Goal: Information Seeking & Learning: Learn about a topic

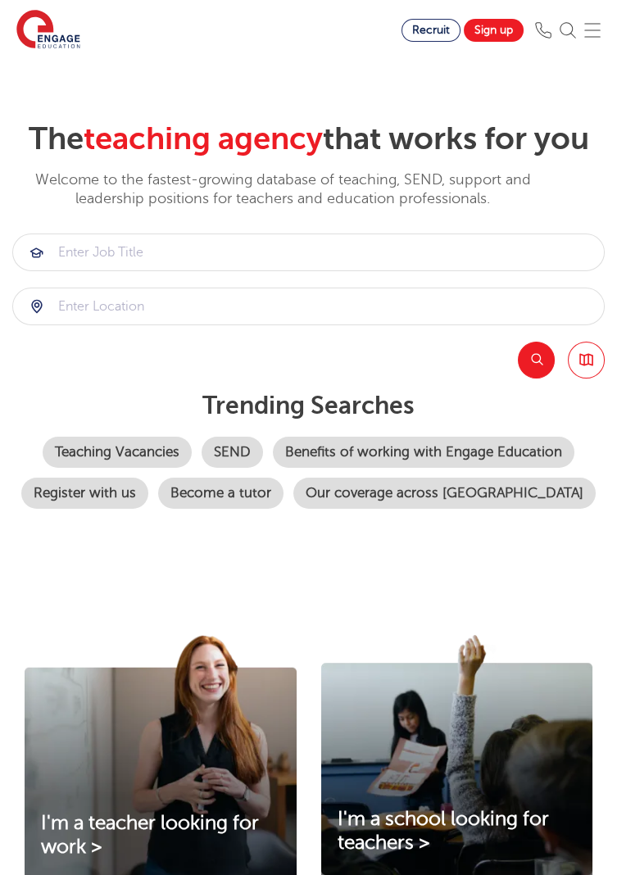
scroll to position [12, 0]
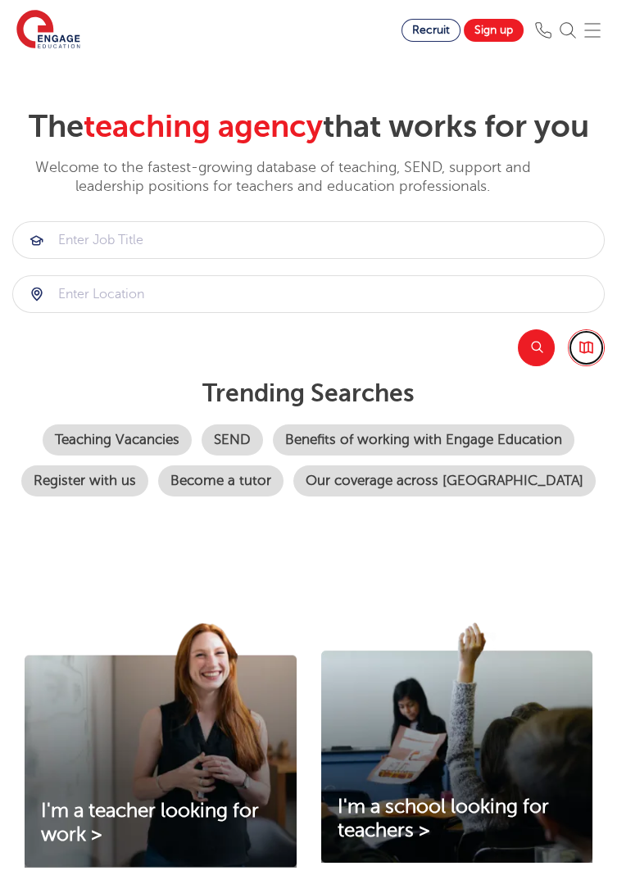
click at [587, 341] on link "Browse all Jobs" at bounding box center [586, 347] width 37 height 37
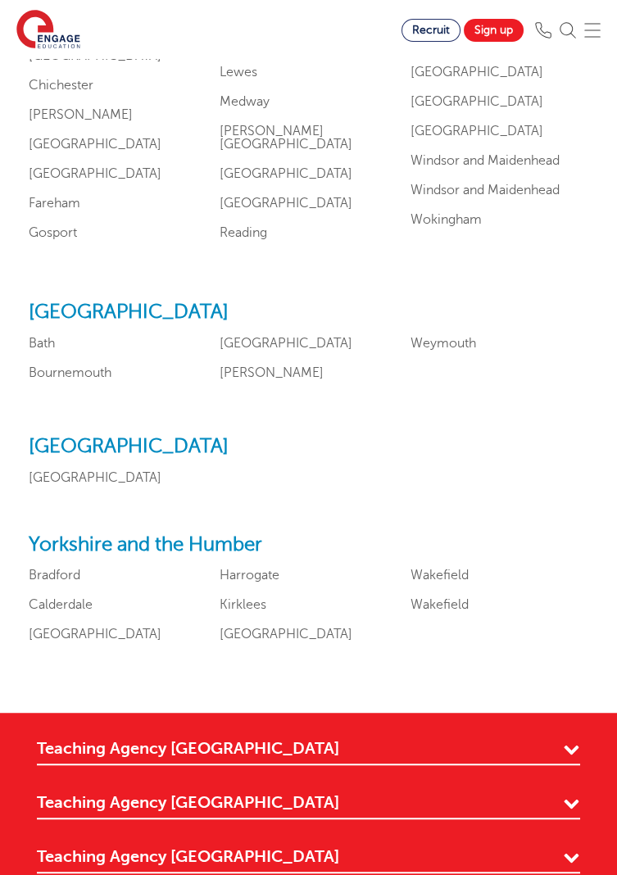
scroll to position [1862, 0]
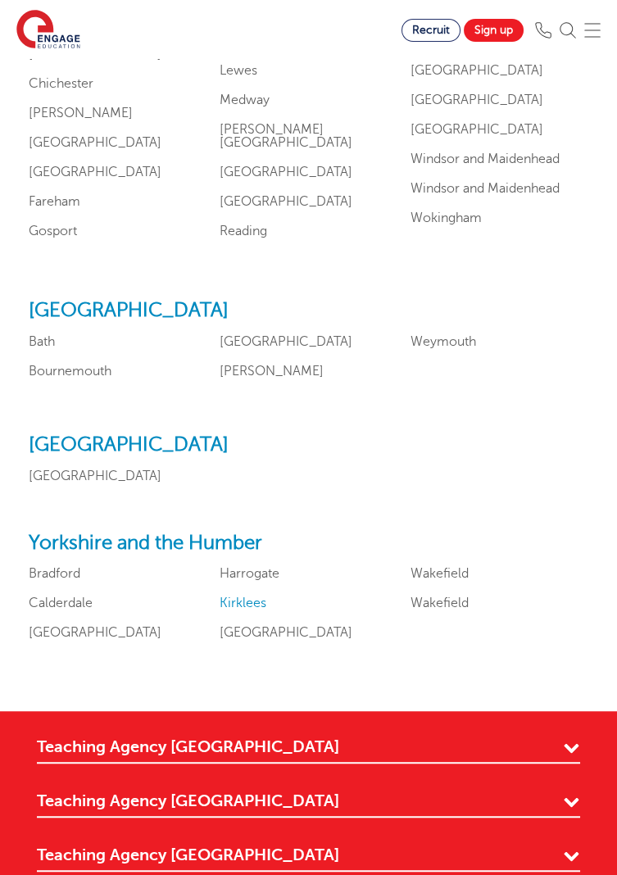
click at [240, 610] on link "Kirklees" at bounding box center [243, 603] width 47 height 15
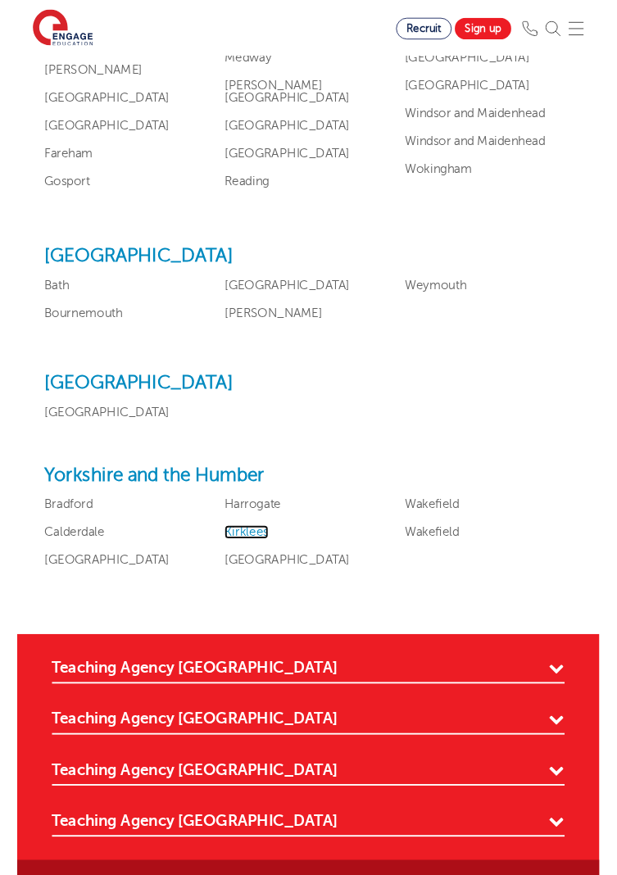
scroll to position [1915, 0]
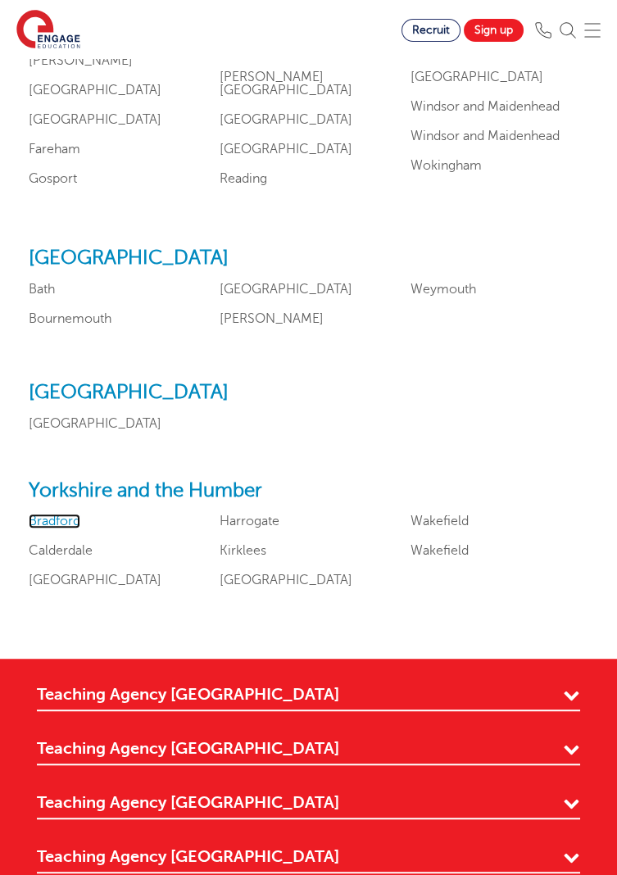
click at [45, 528] on link "Bradford" at bounding box center [55, 521] width 52 height 15
click at [439, 558] on link "Wakefield" at bounding box center [439, 550] width 58 height 15
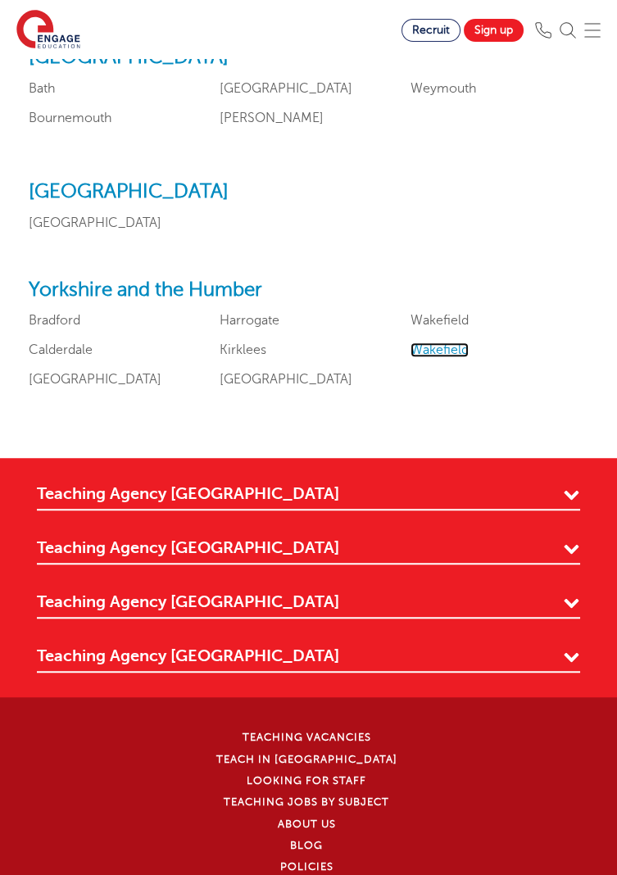
scroll to position [2111, 0]
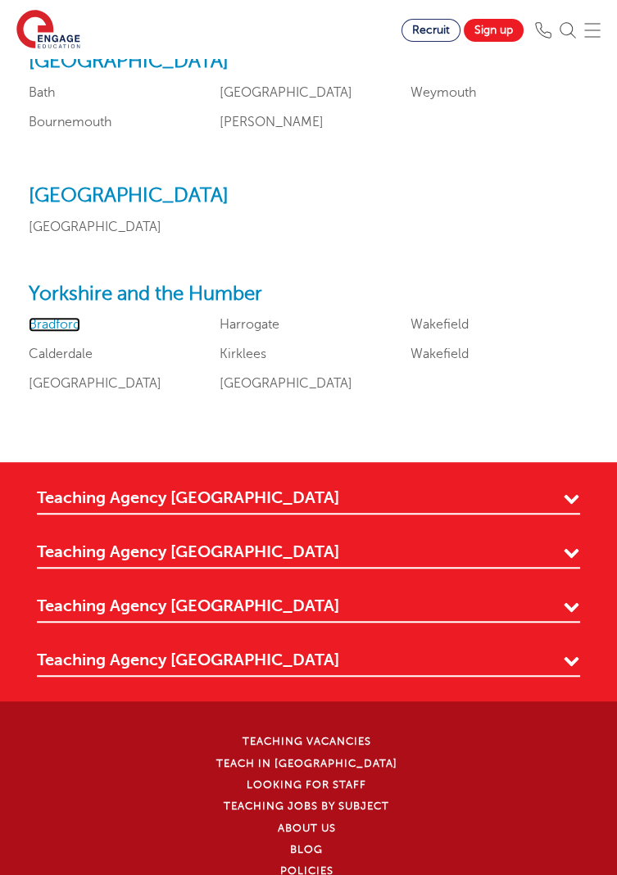
click at [43, 332] on link "Bradford" at bounding box center [55, 324] width 52 height 15
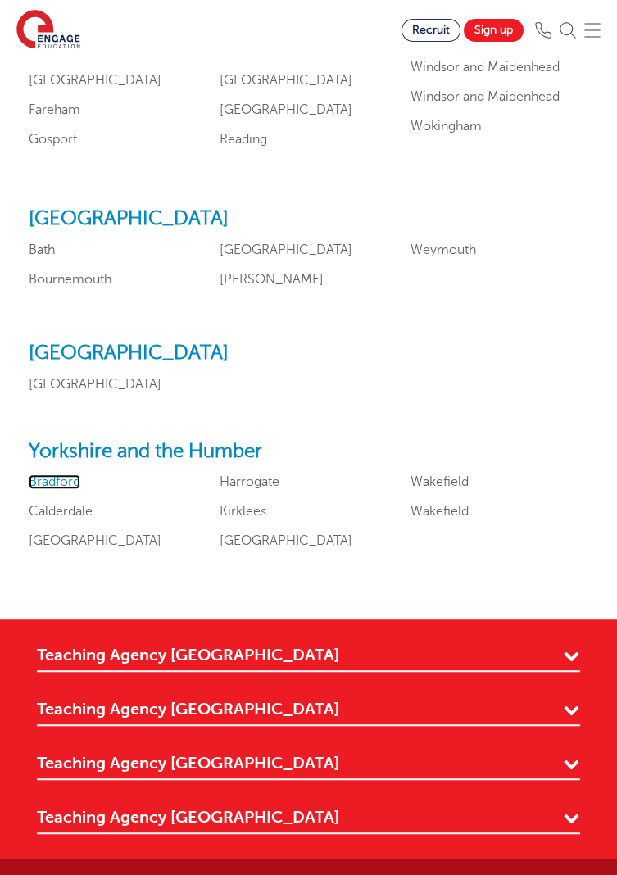
scroll to position [1952, 0]
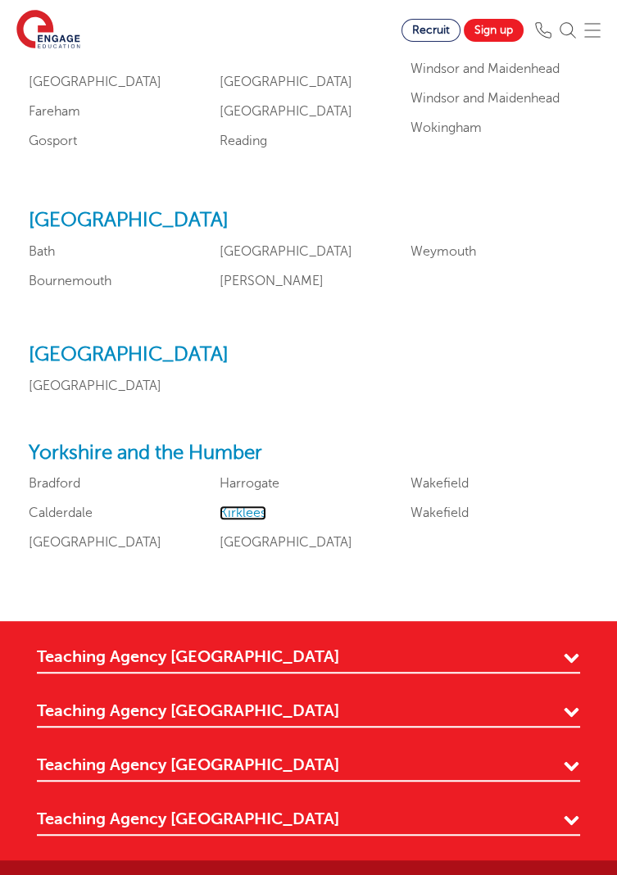
click at [240, 520] on link "Kirklees" at bounding box center [243, 513] width 47 height 15
click at [422, 520] on link "Wakefield" at bounding box center [439, 513] width 58 height 15
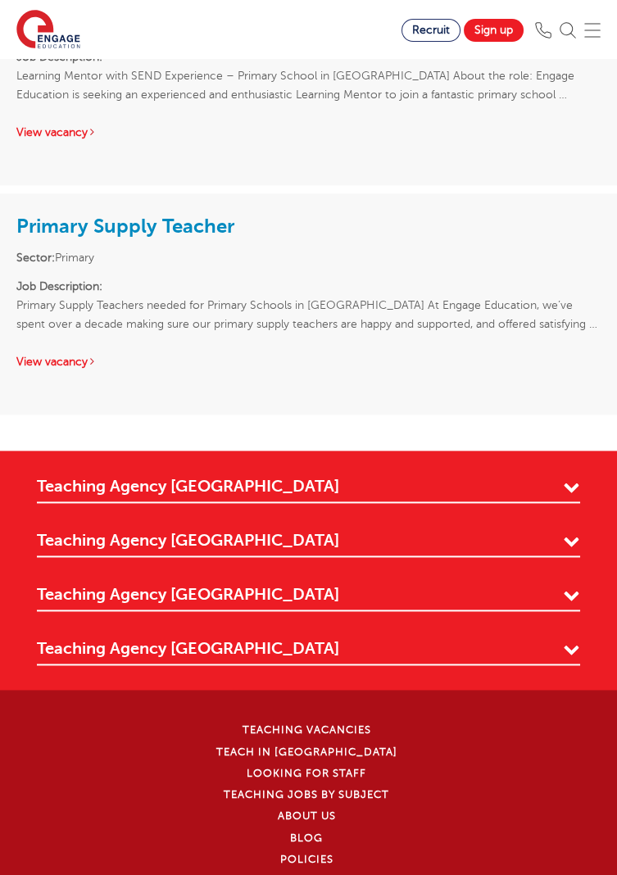
scroll to position [3728, 0]
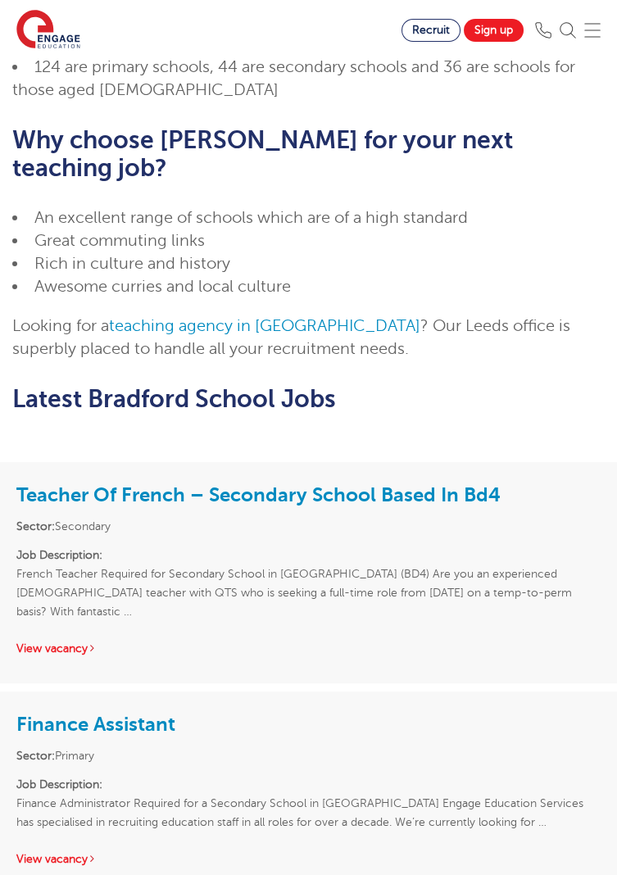
scroll to position [983, 0]
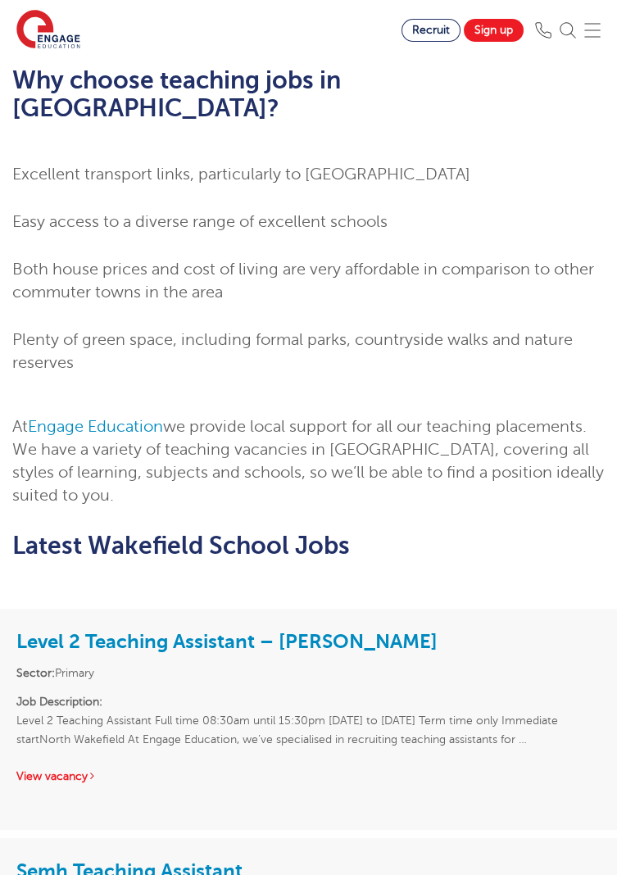
scroll to position [1468, 0]
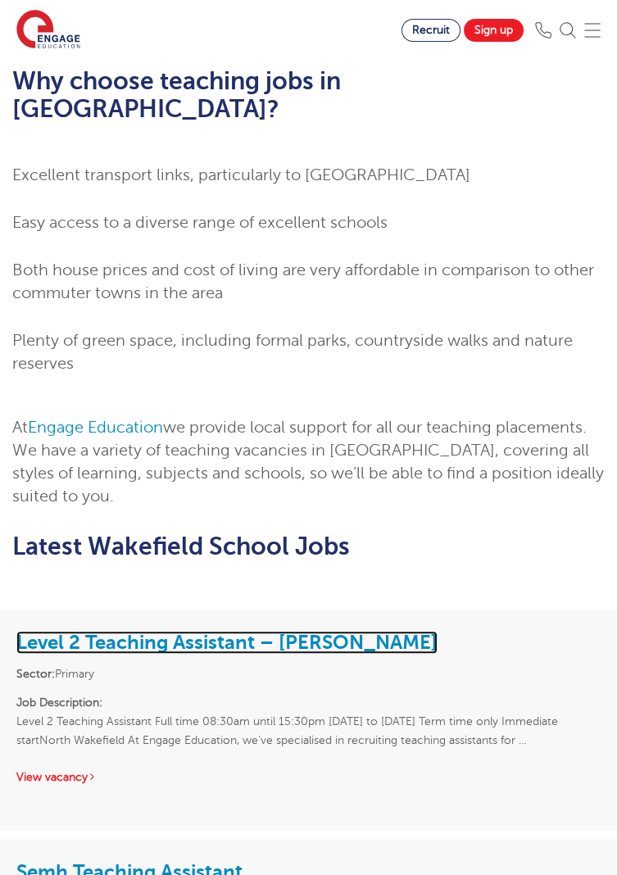
click at [20, 631] on link "Level 2 Teaching Assistant – Wakefield" at bounding box center [226, 642] width 421 height 23
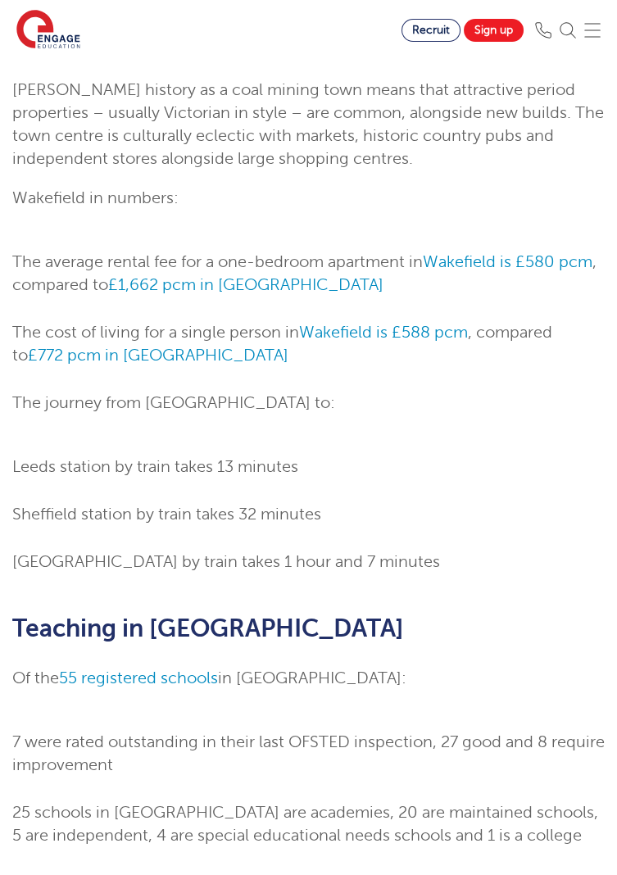
scroll to position [0, 0]
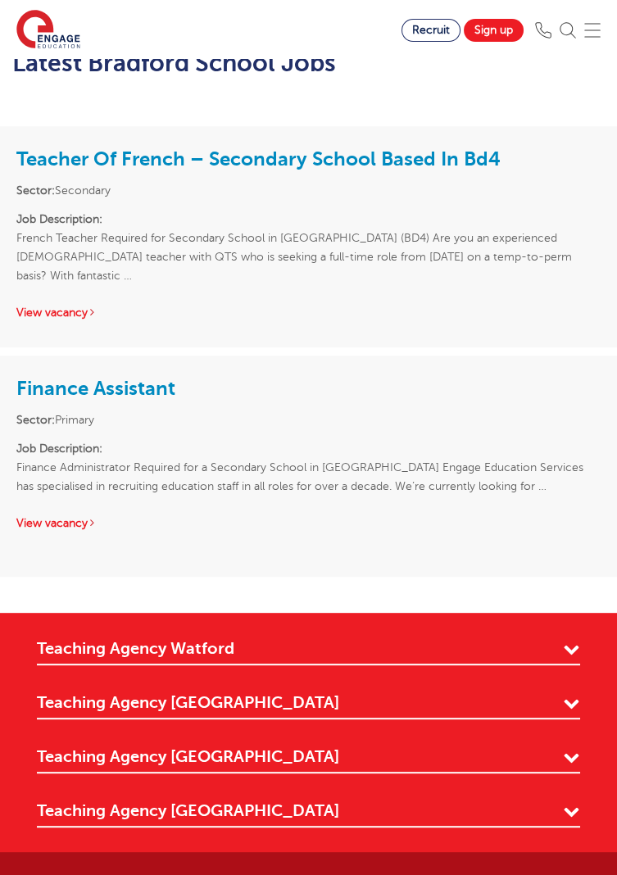
scroll to position [1319, 0]
click at [34, 356] on div "Finance Assistant Sector: Primary Job Description: Finance Administrator Requir…" at bounding box center [308, 453] width 617 height 194
click at [42, 377] on link "Finance Assistant" at bounding box center [95, 388] width 159 height 23
click at [57, 377] on link "Finance Assistant" at bounding box center [95, 388] width 159 height 23
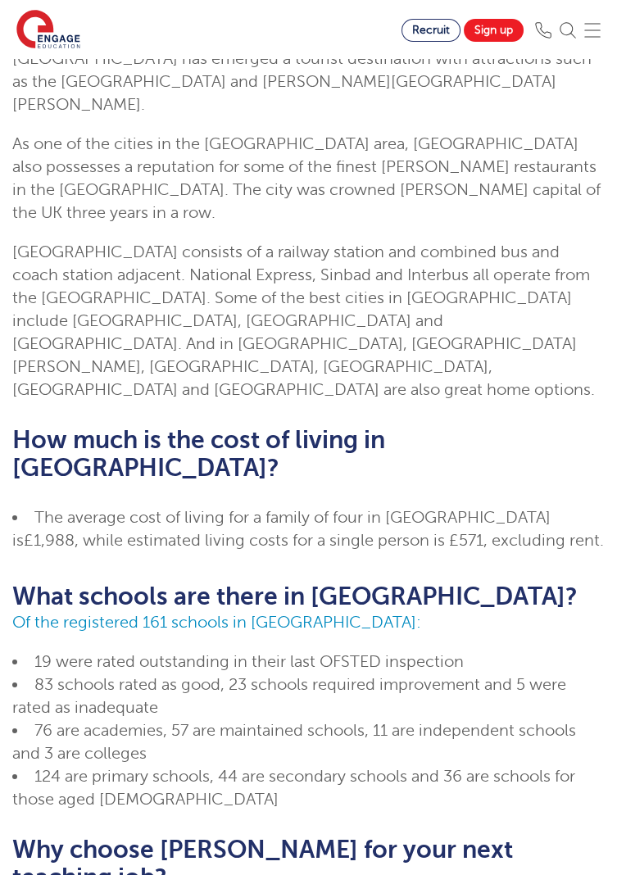
scroll to position [0, 0]
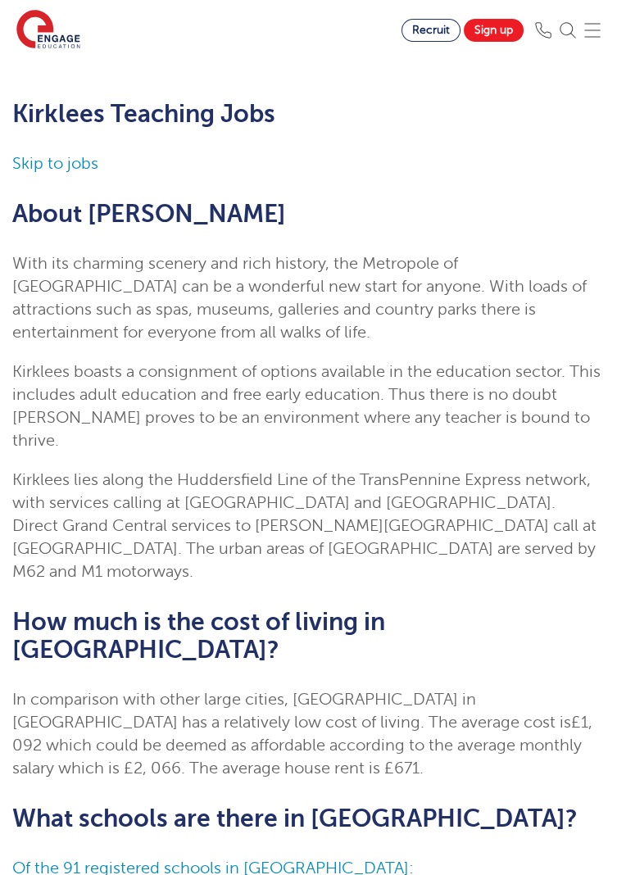
click at [156, 819] on div "Skip to jobs About Kirklees With its charming scenery and rich history, the Met…" at bounding box center [308, 740] width 592 height 1177
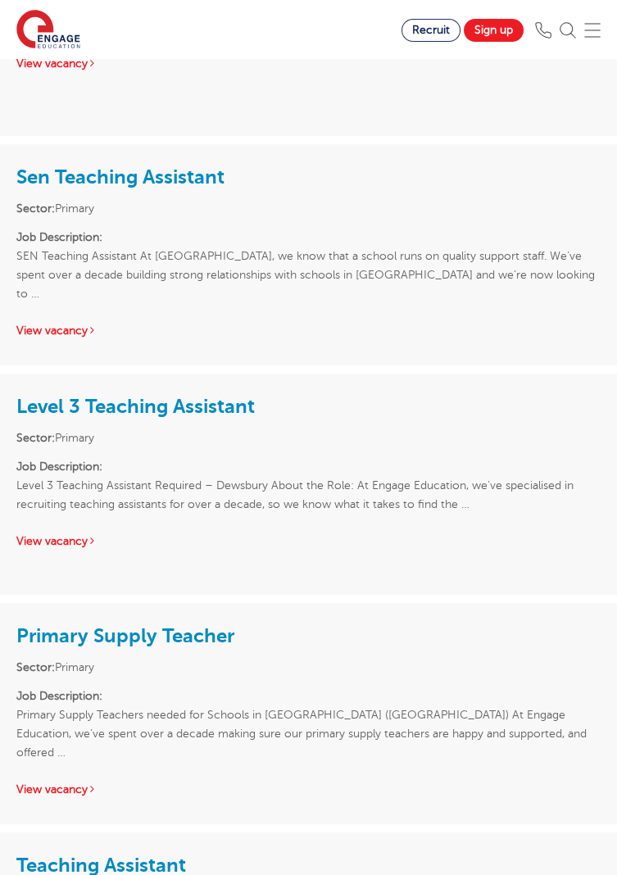
scroll to position [1462, 0]
click at [43, 536] on link "View vacancy" at bounding box center [56, 542] width 80 height 12
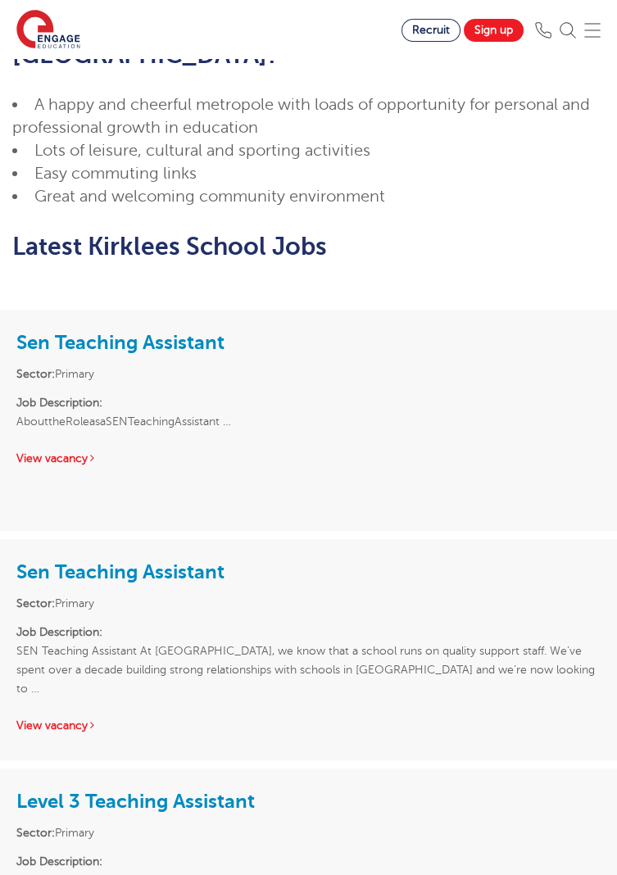
scroll to position [1068, 0]
click at [49, 453] on link "View vacancy" at bounding box center [56, 459] width 80 height 12
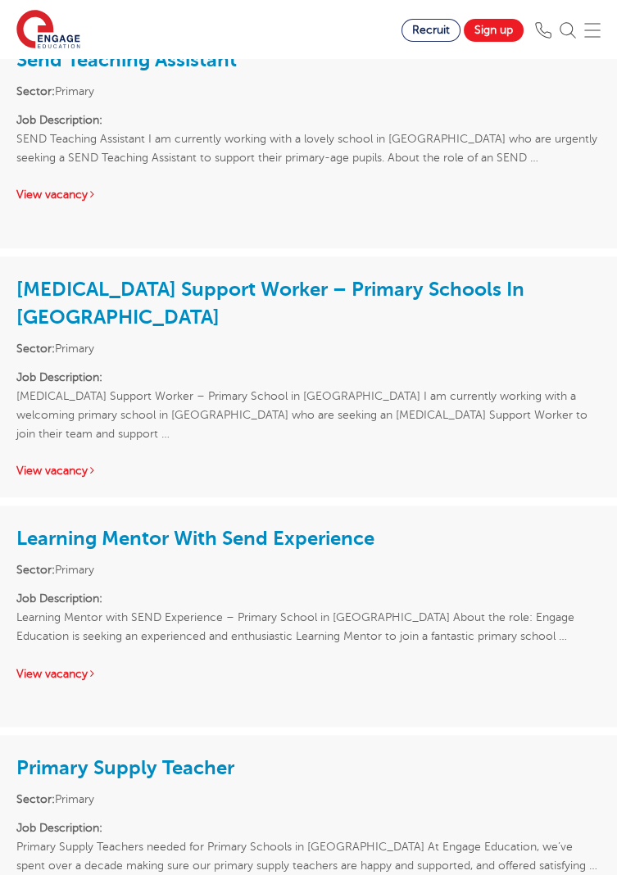
scroll to position [3179, 0]
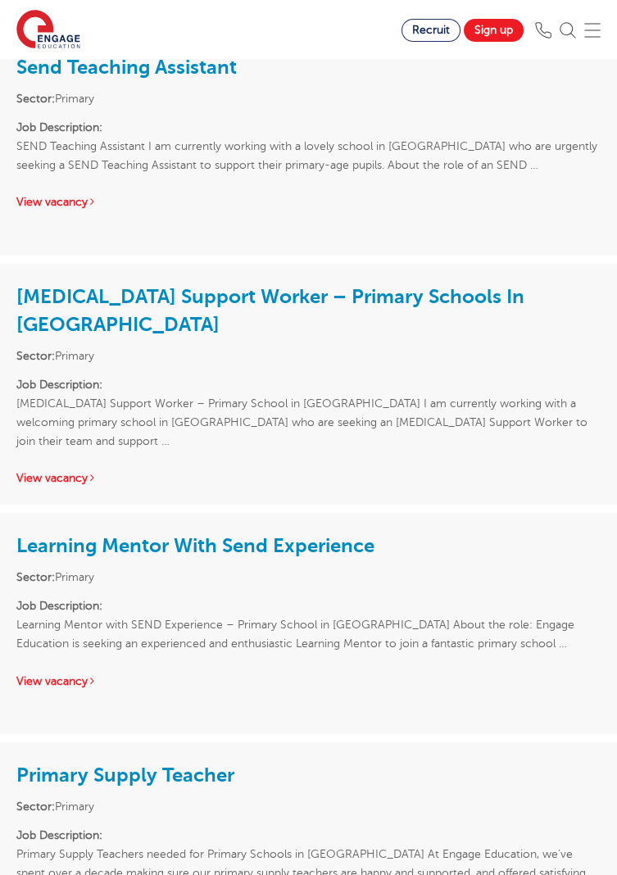
click at [48, 764] on link "Primary Supply Teacher" at bounding box center [125, 775] width 218 height 23
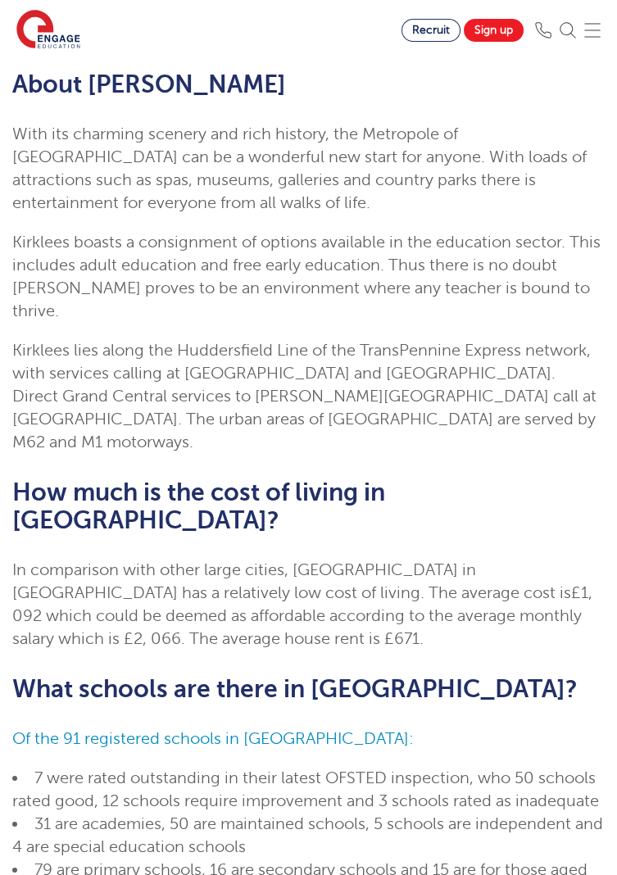
scroll to position [0, 0]
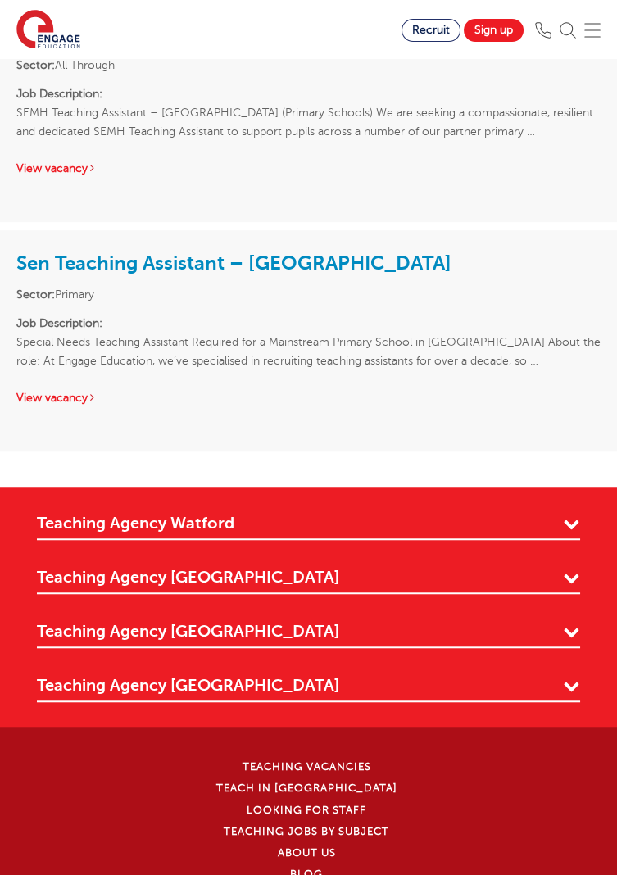
scroll to position [2305, 0]
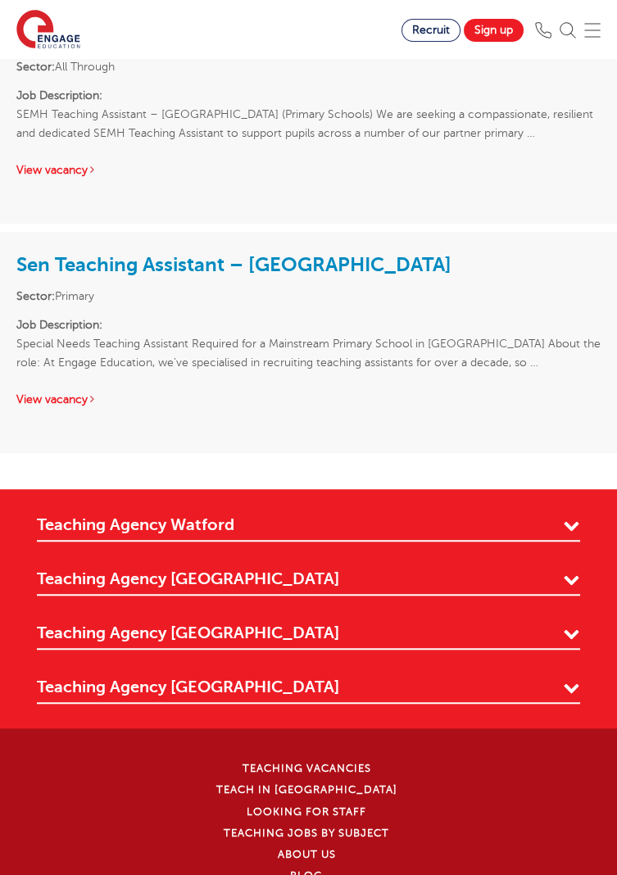
click at [85, 253] on link "Sen Teaching Assistant – [GEOGRAPHIC_DATA]" at bounding box center [233, 264] width 435 height 23
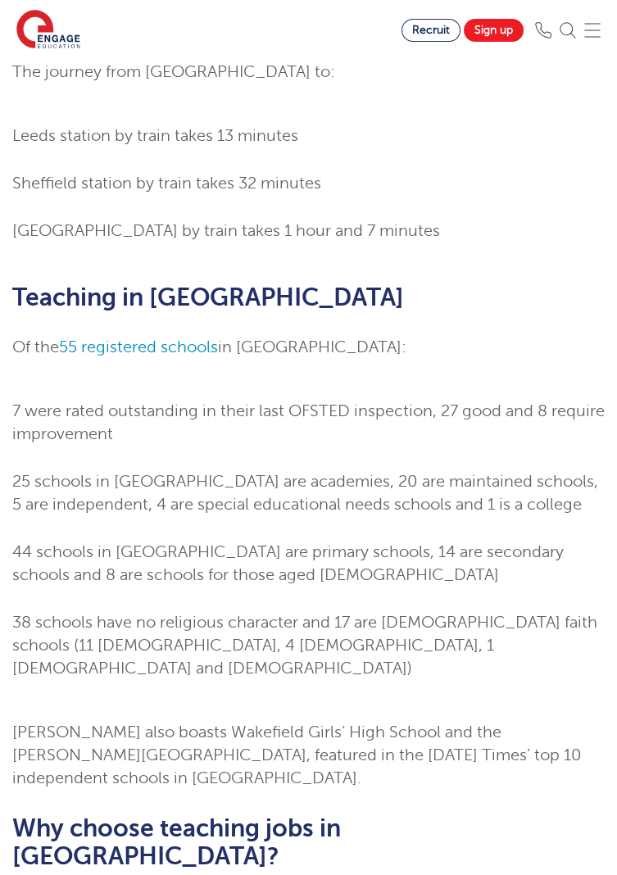
scroll to position [0, 0]
